Goal: Task Accomplishment & Management: Complete application form

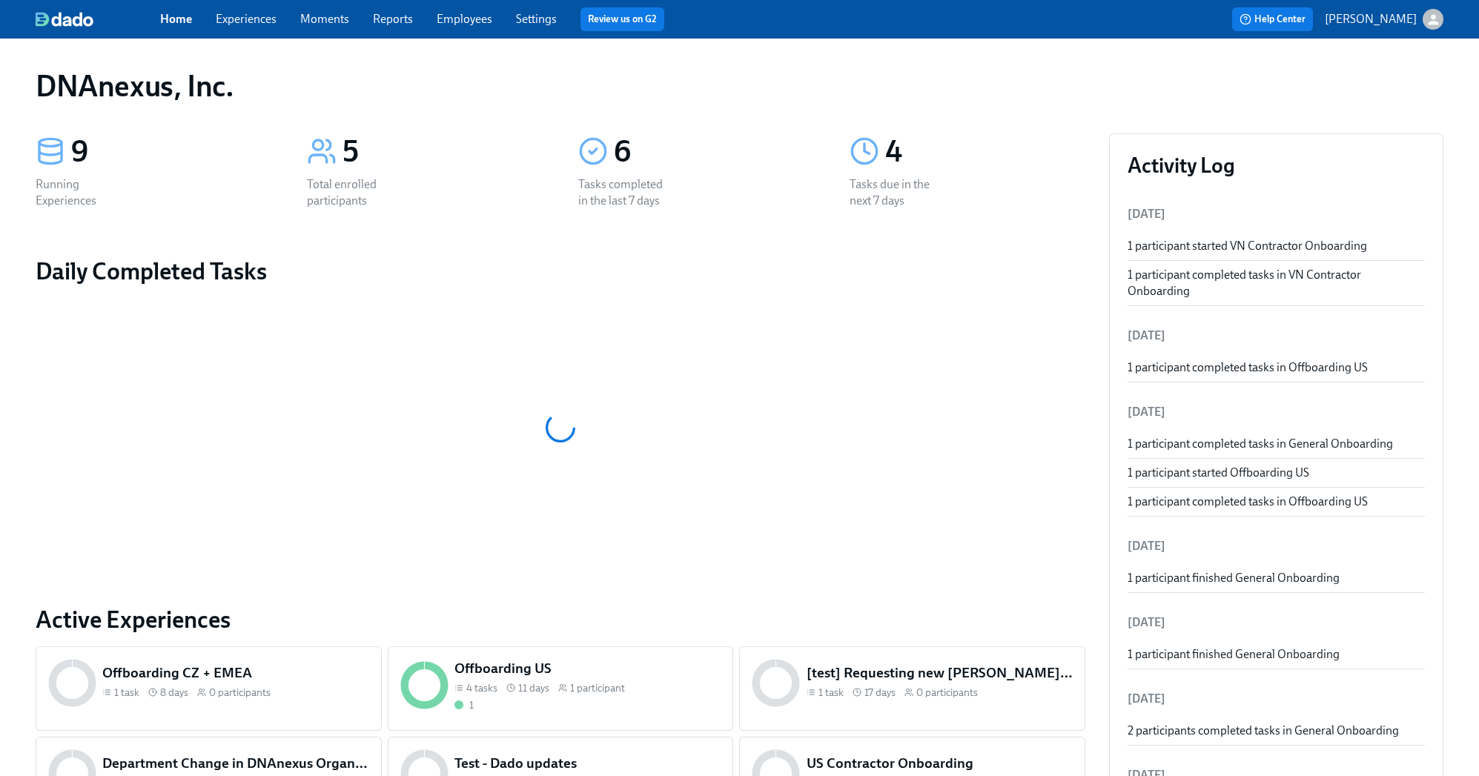
click at [262, 24] on link "Experiences" at bounding box center [246, 19] width 61 height 14
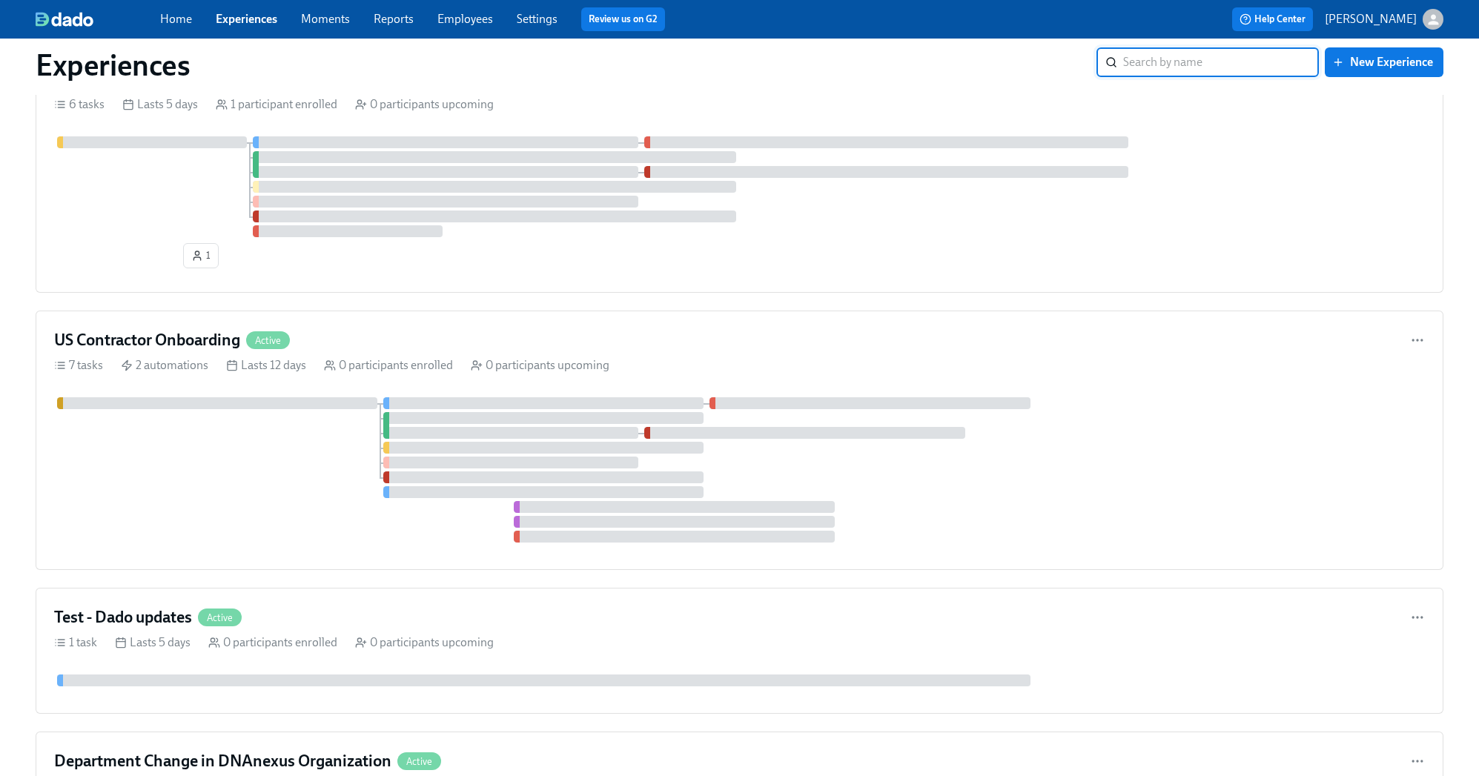
scroll to position [683, 0]
click at [339, 326] on div "US Contractor Onboarding Active 7 tasks 2 automations Lasts 12 days 0 participa…" at bounding box center [740, 439] width 1408 height 260
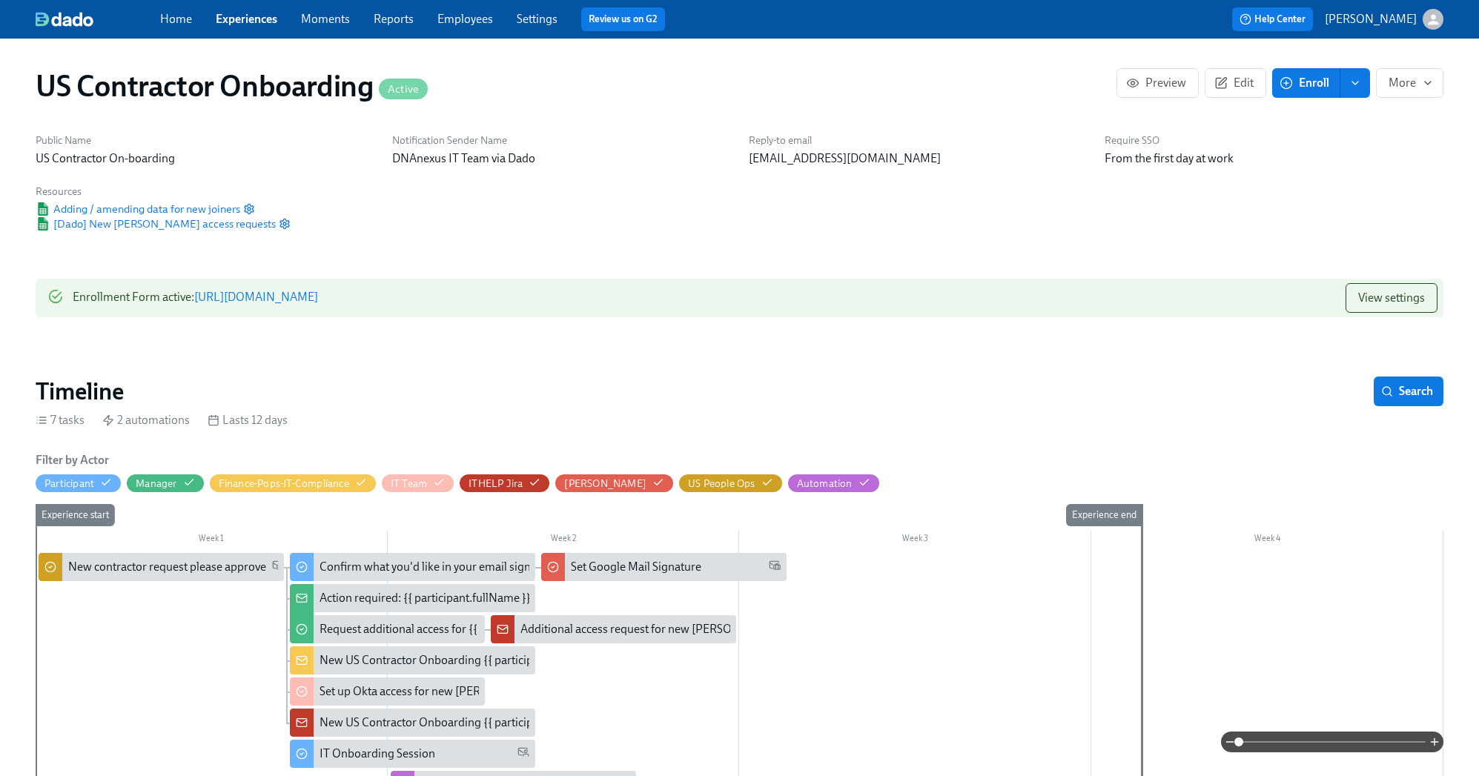
click at [1357, 86] on icon "enroll" at bounding box center [1355, 83] width 12 height 12
click at [1352, 113] on span "Enroll manually" at bounding box center [1317, 119] width 85 height 16
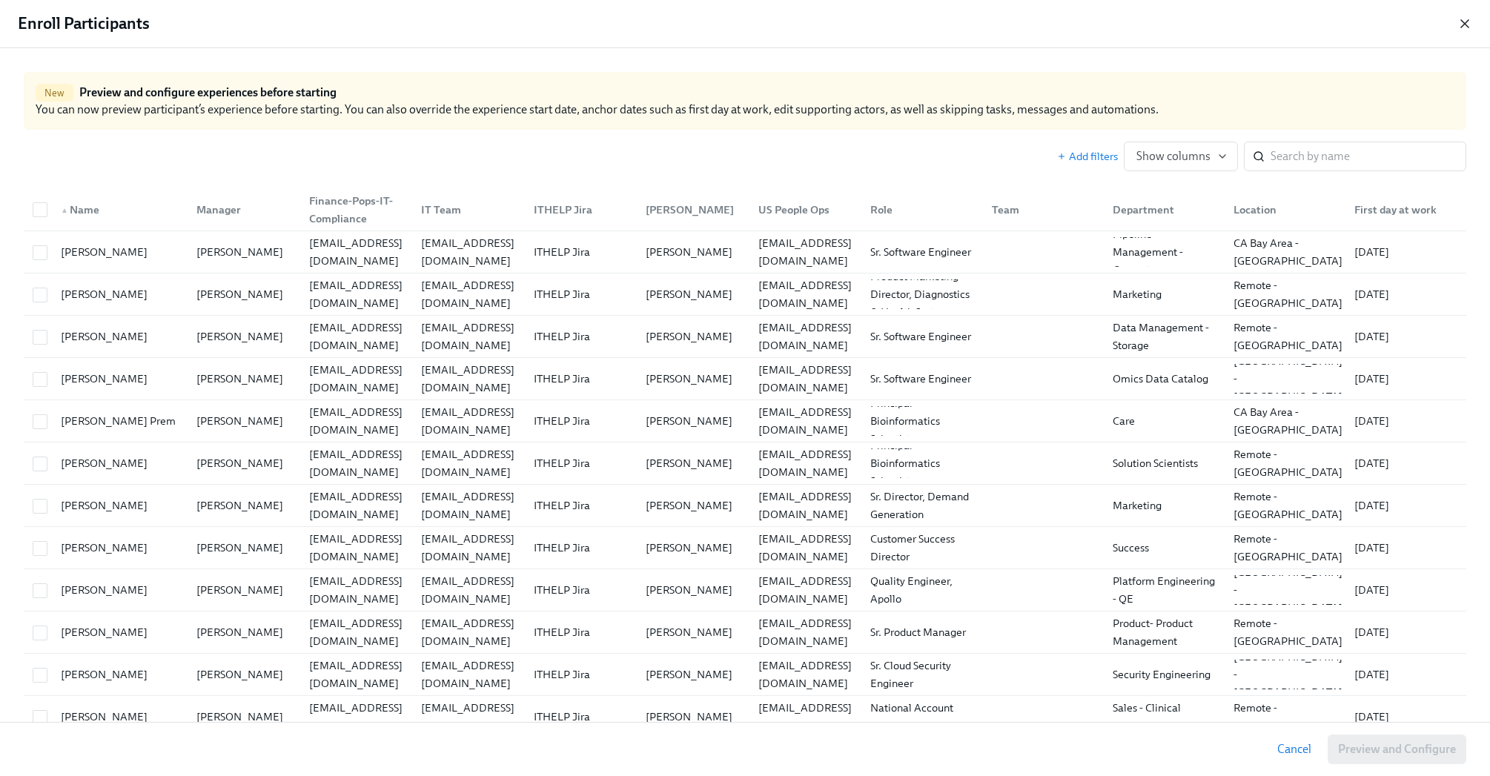
click at [1464, 21] on icon "button" at bounding box center [1465, 23] width 15 height 15
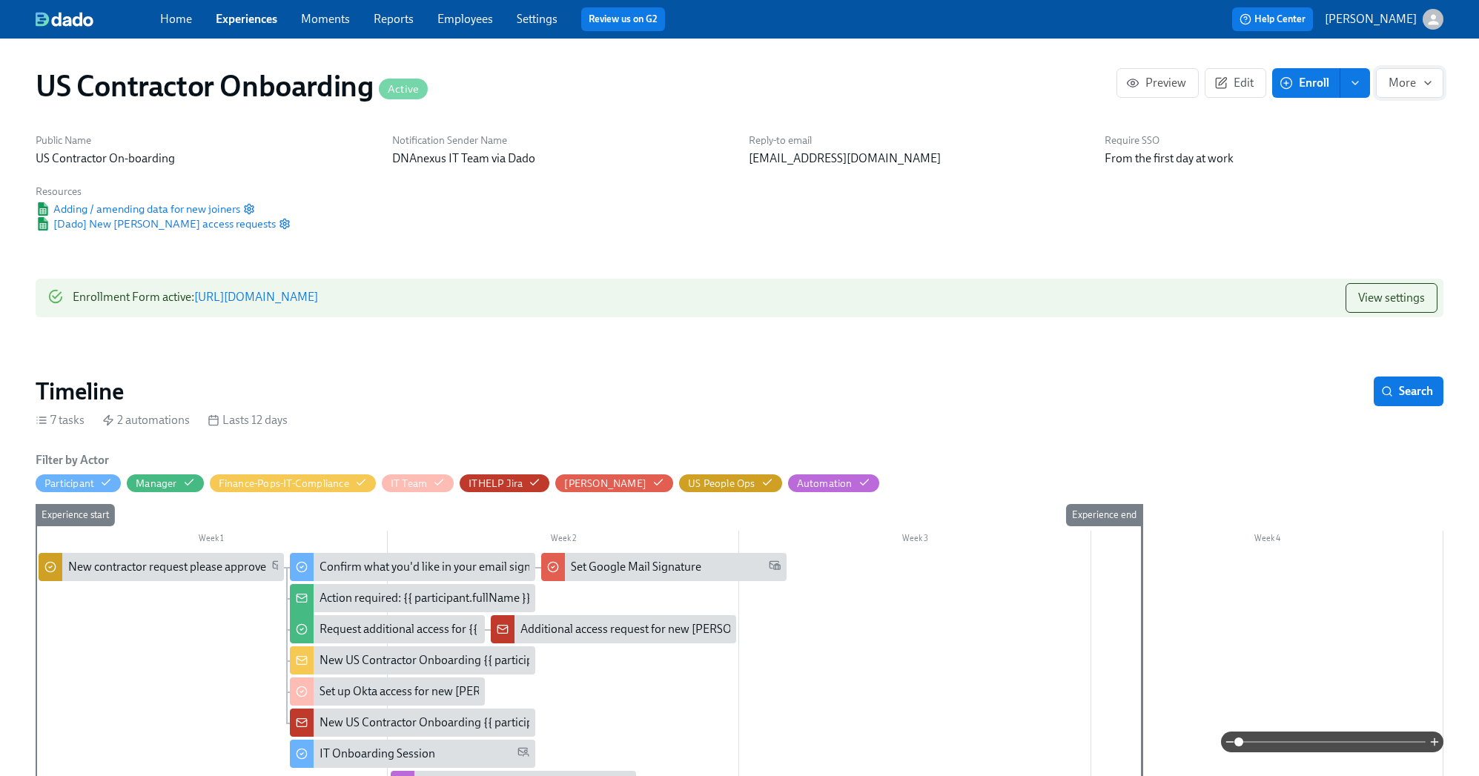
click at [1424, 86] on icon "button" at bounding box center [1428, 83] width 12 height 12
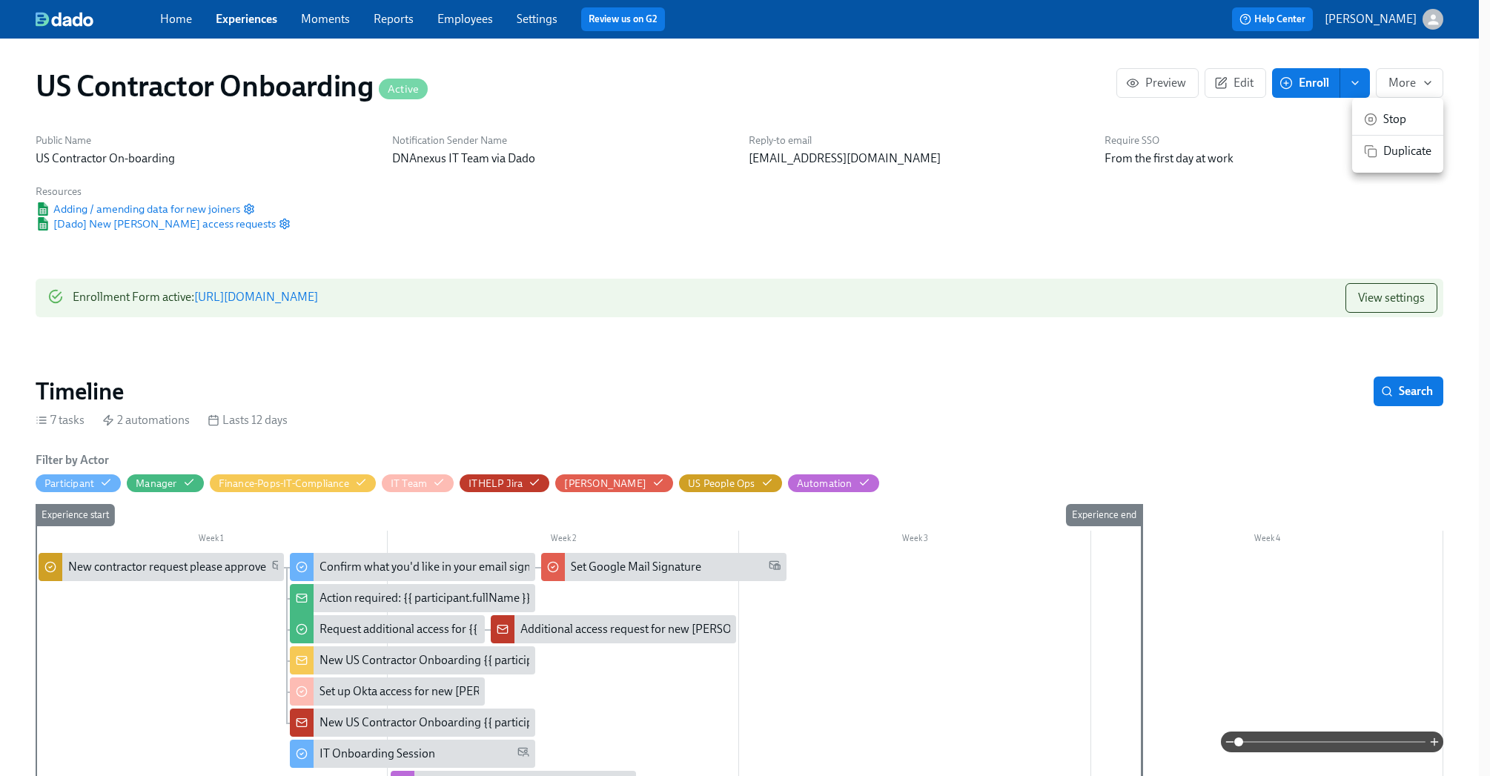
click at [1424, 65] on div at bounding box center [745, 388] width 1490 height 776
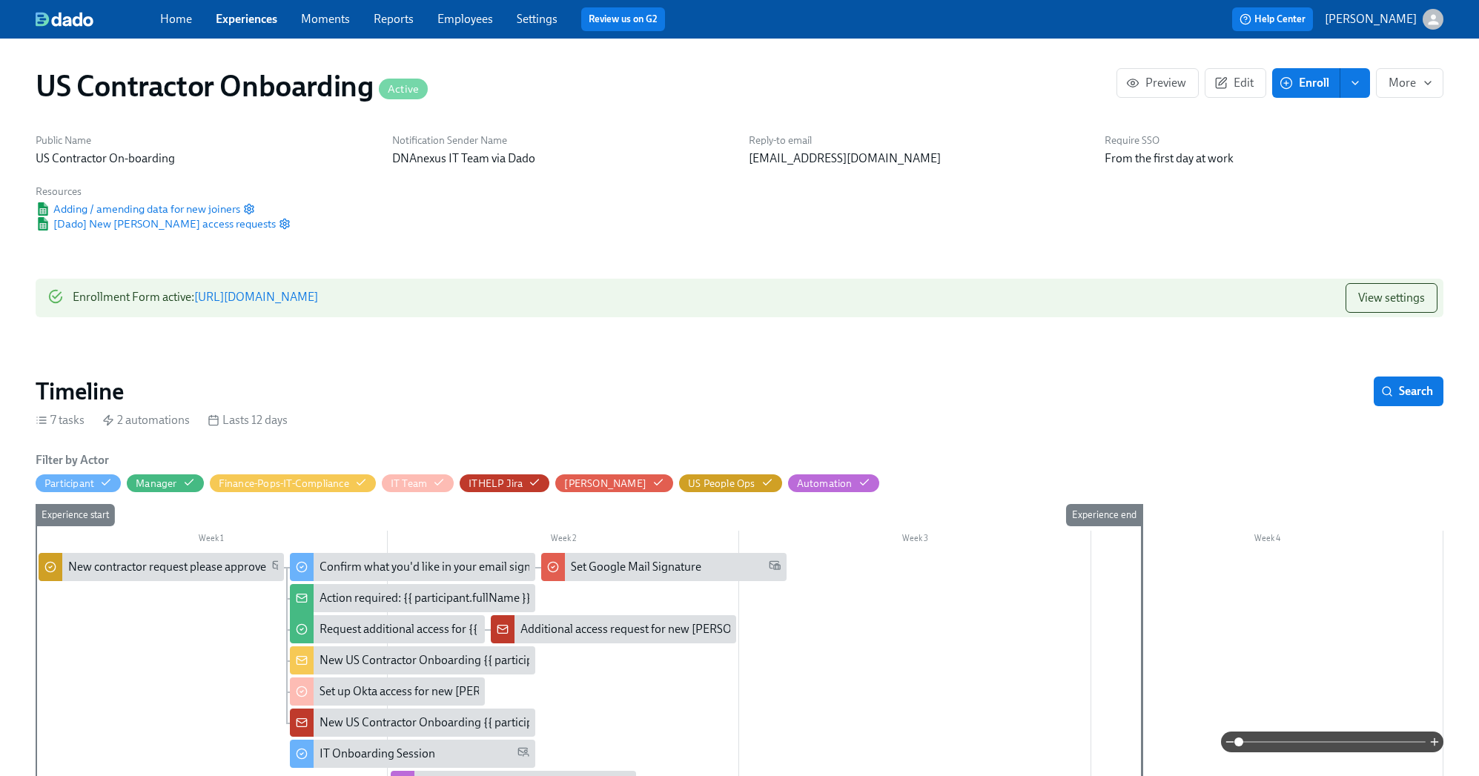
click at [1345, 85] on button "enroll" at bounding box center [1356, 83] width 30 height 30
click at [1300, 157] on span "Enrollment form" at bounding box center [1317, 150] width 85 height 16
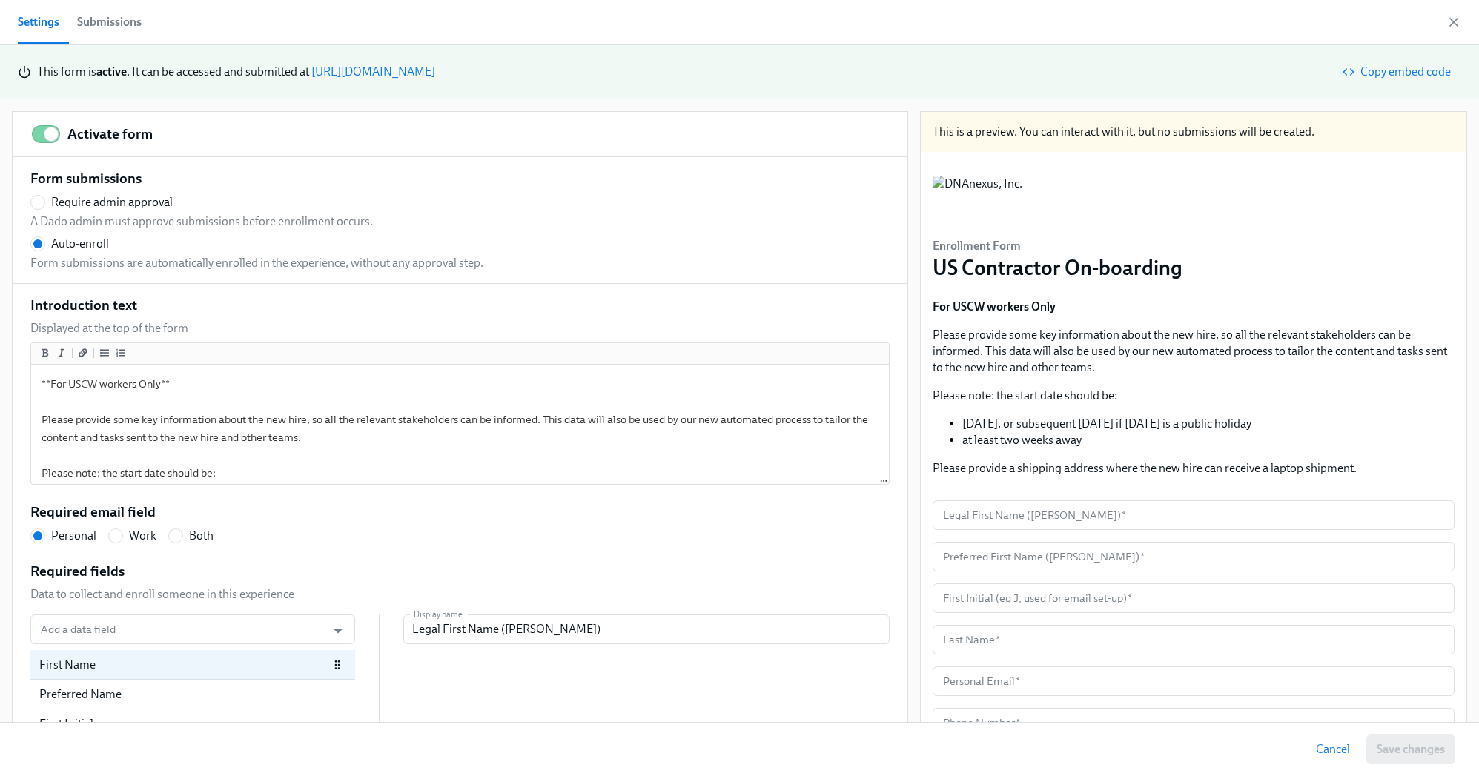
click at [120, 26] on div "Submissions" at bounding box center [109, 22] width 65 height 21
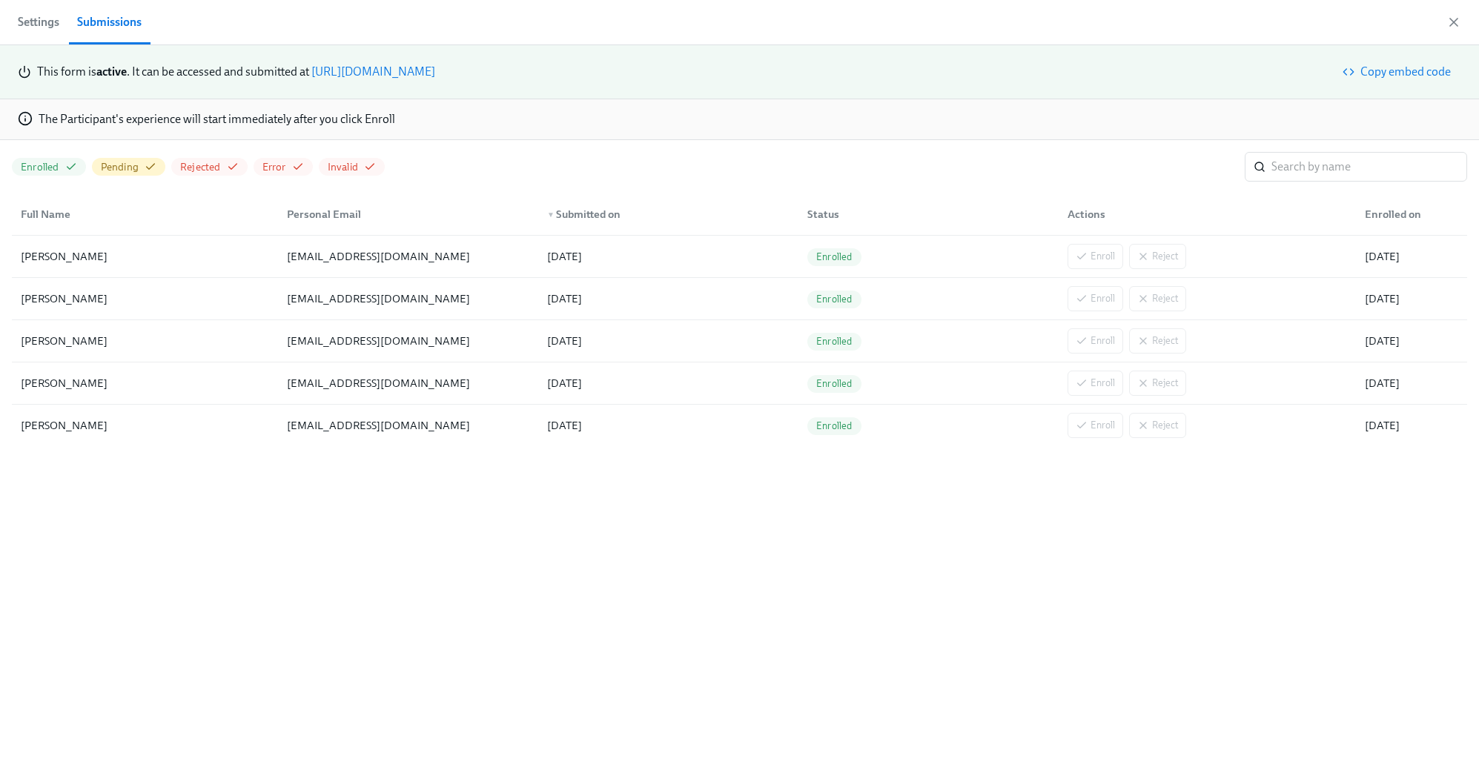
click at [65, 22] on button "Settings" at bounding box center [43, 22] width 50 height 44
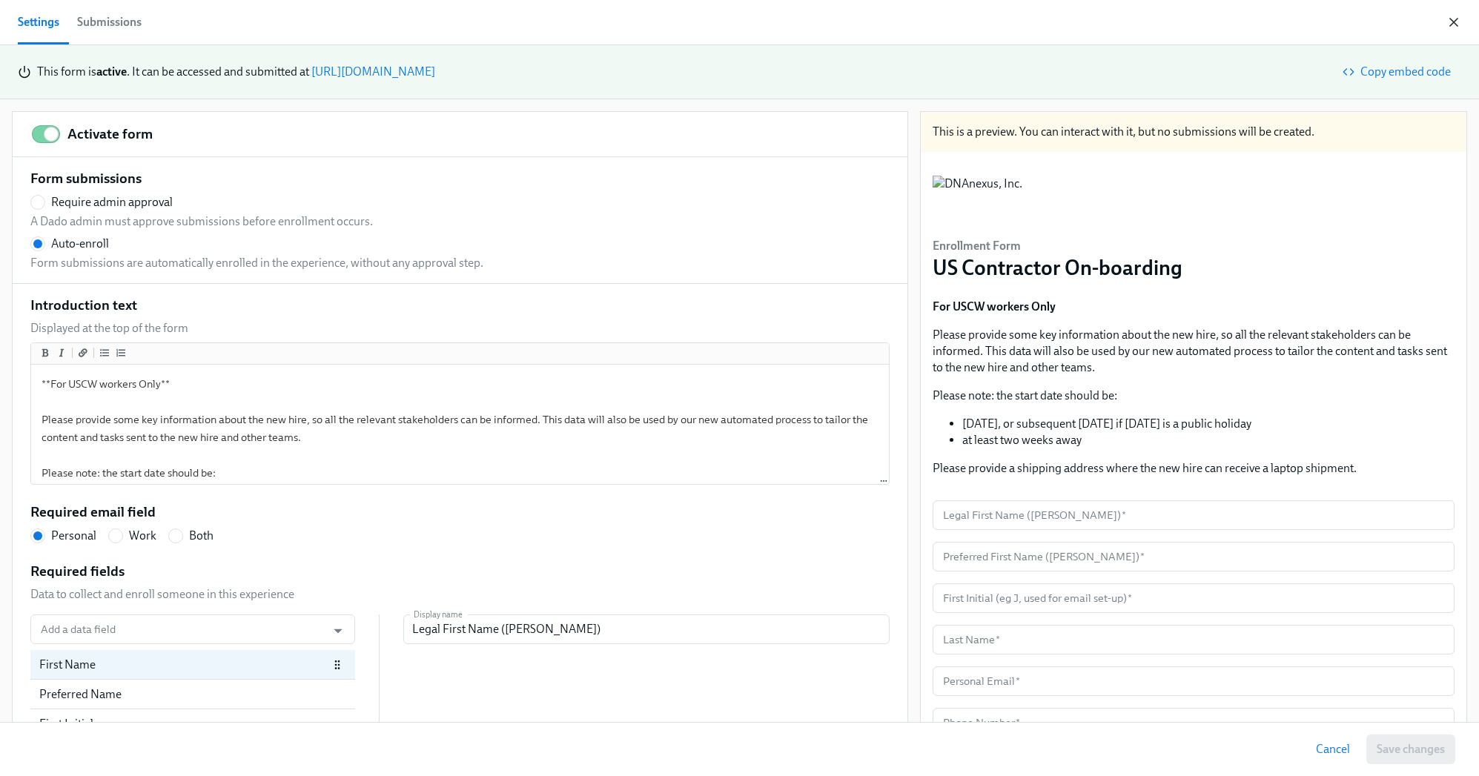
click at [1450, 19] on icon "button" at bounding box center [1453, 22] width 7 height 7
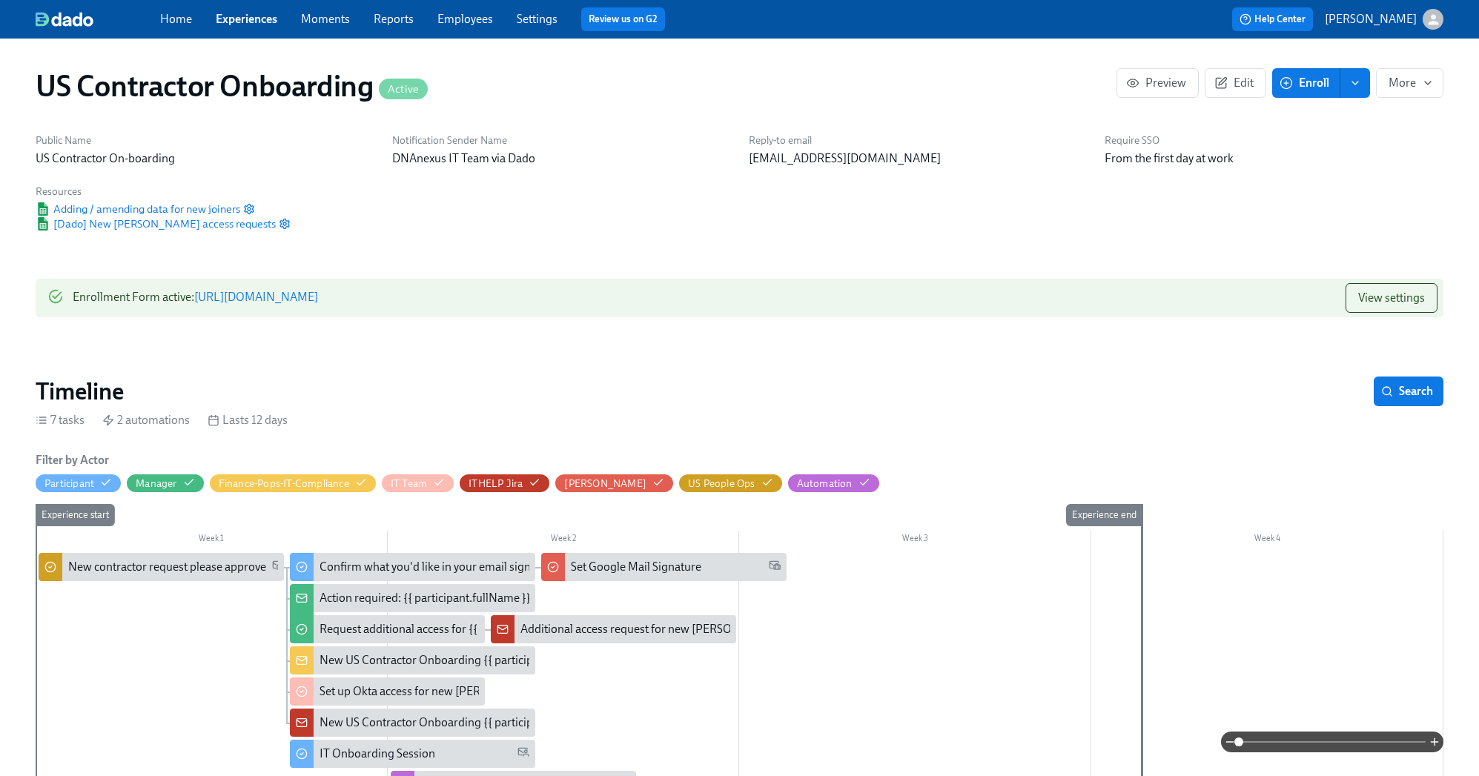
click at [318, 303] on link "[URL][DOMAIN_NAME]" at bounding box center [256, 297] width 124 height 14
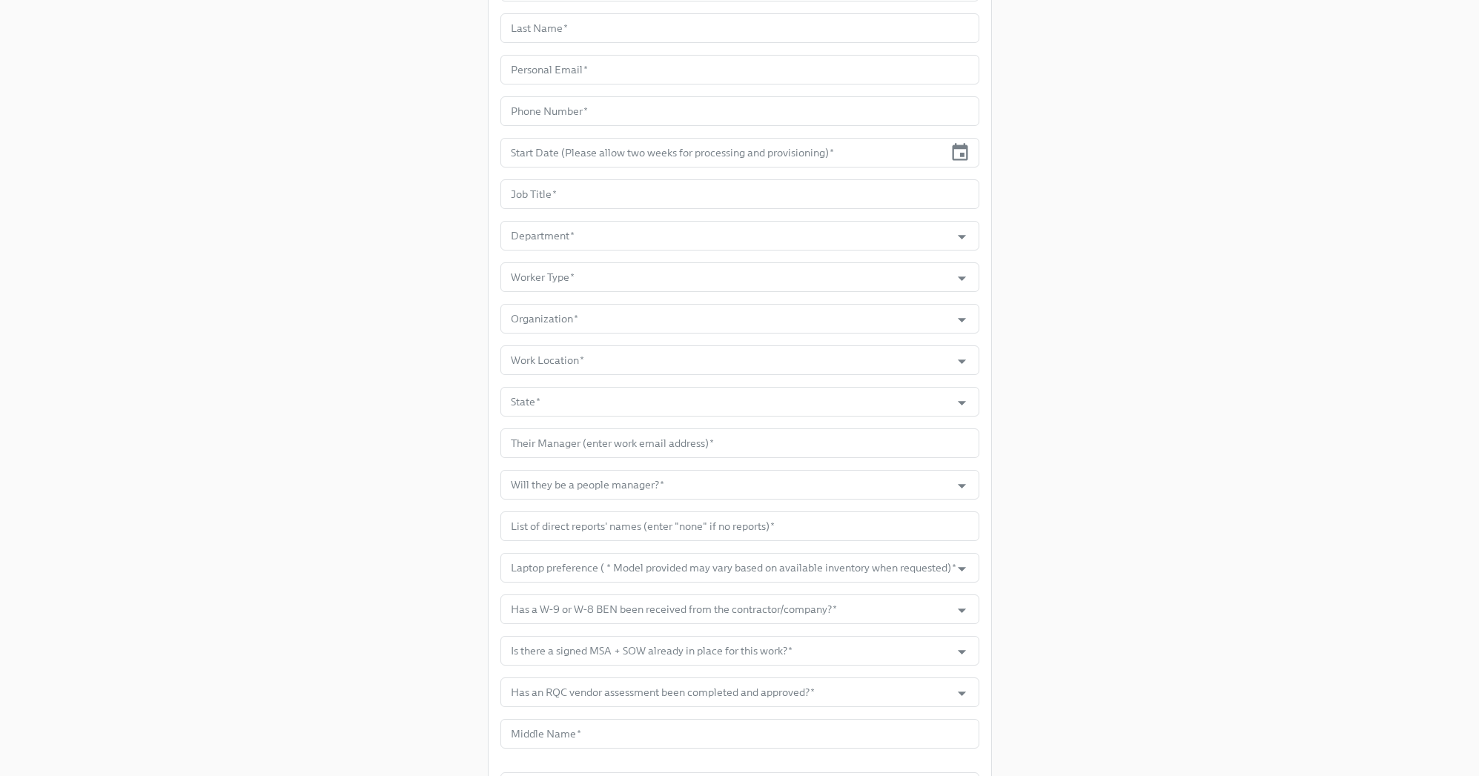
scroll to position [644, 0]
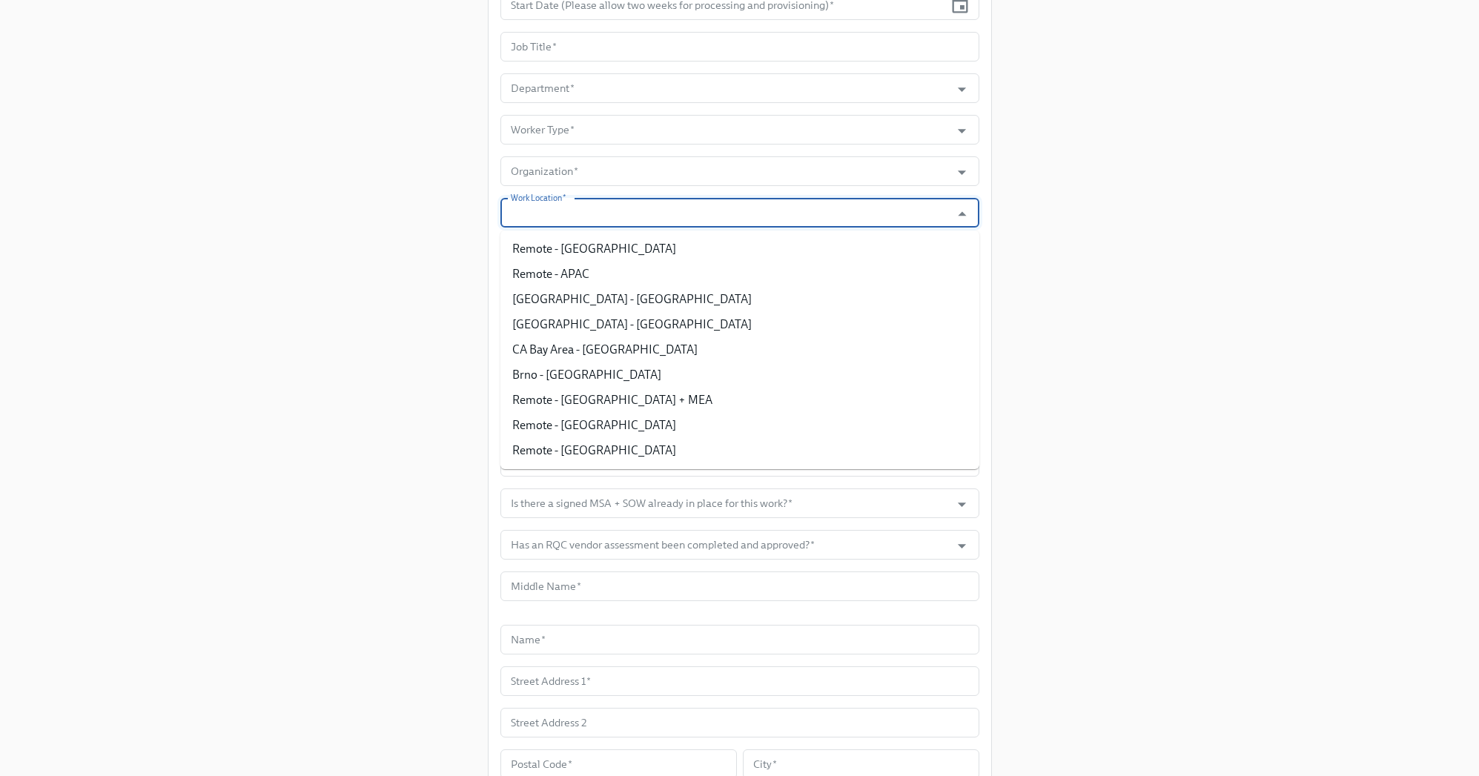
click at [695, 220] on input "Work Location   *" at bounding box center [726, 213] width 436 height 30
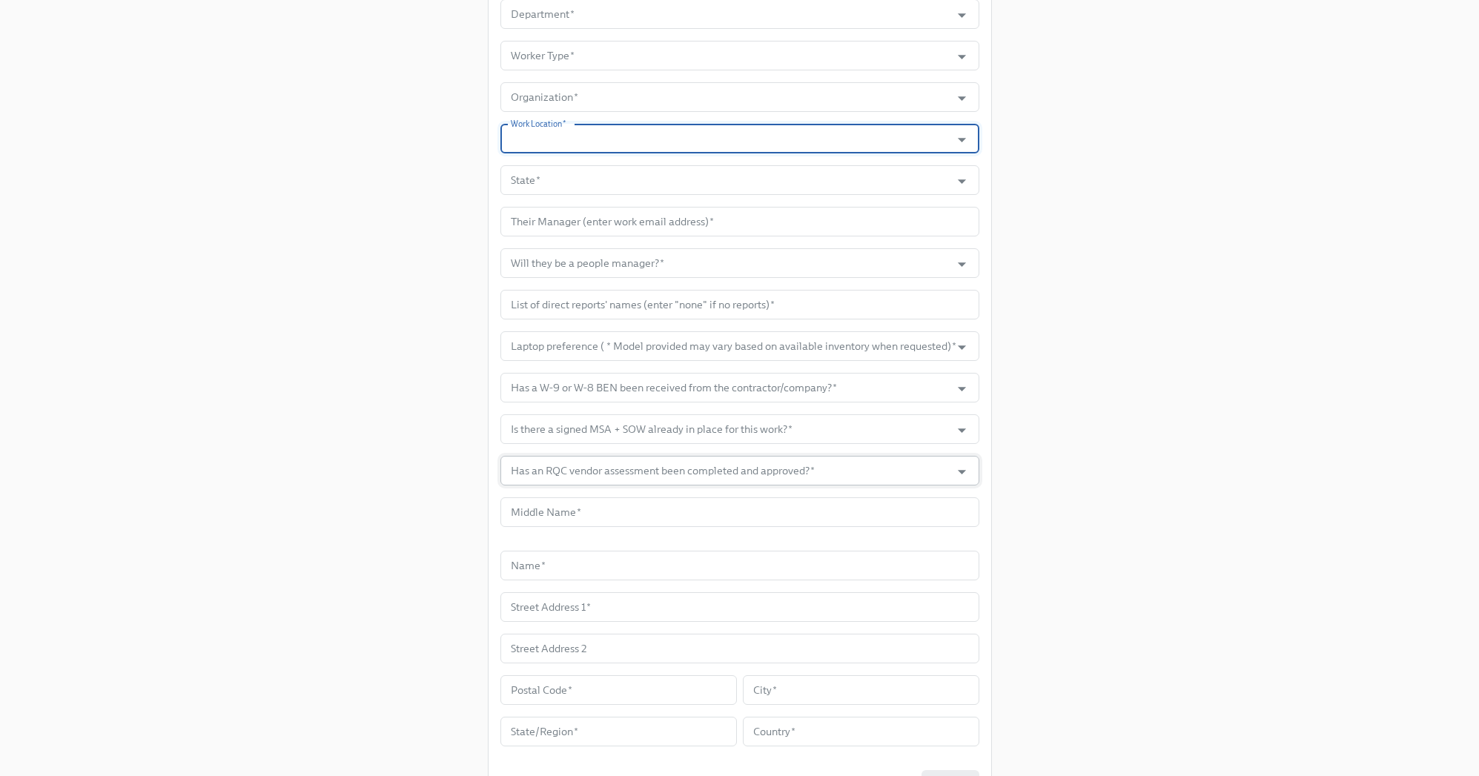
scroll to position [719, 0]
click at [608, 471] on input "Has an RQC vendor assessment been completed and approved?   *" at bounding box center [726, 470] width 436 height 30
click at [404, 435] on div "Enrollment Form US Contractor On-boarding For USCW workers Only Please provide …" at bounding box center [740, 52] width 1408 height 1542
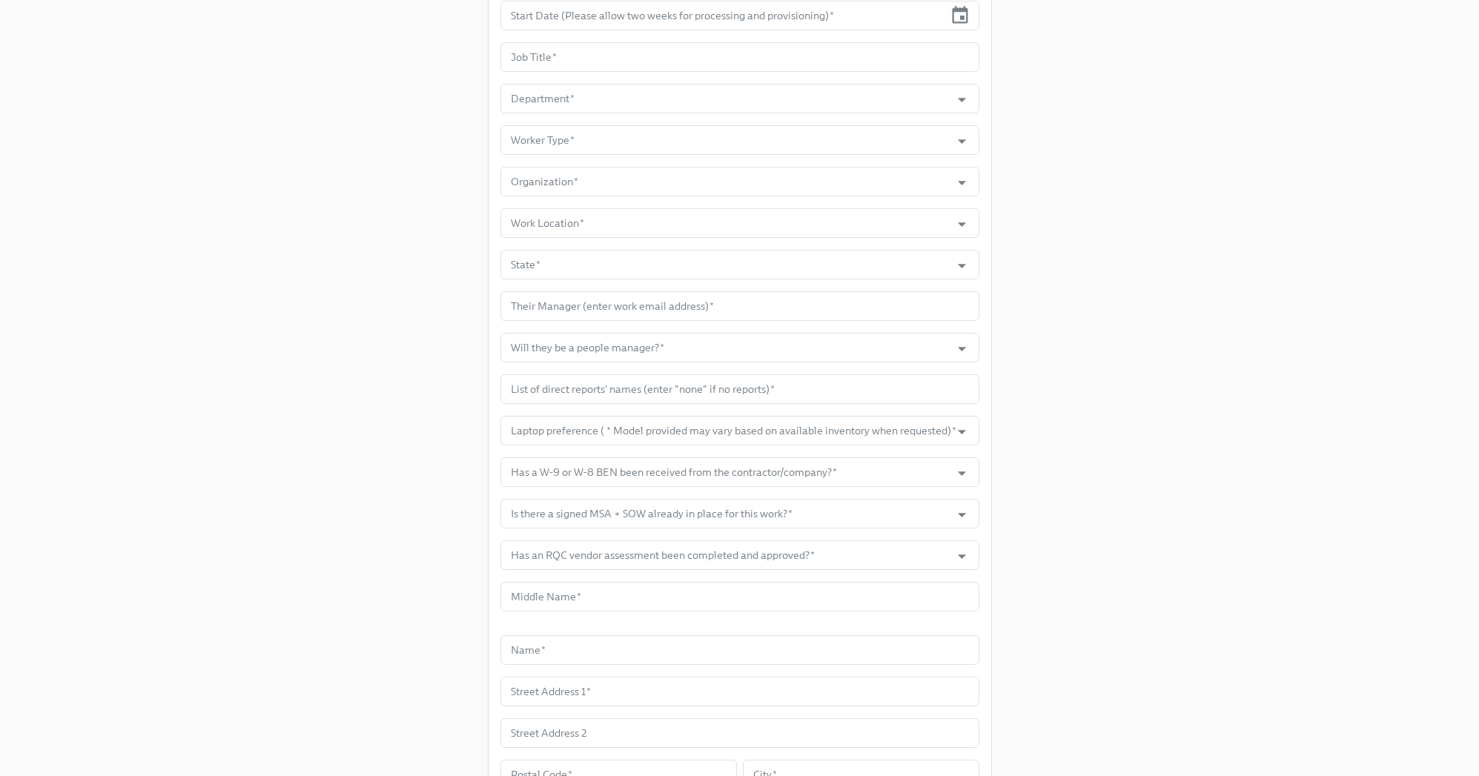
scroll to position [801, 0]
